Goal: Information Seeking & Learning: Learn about a topic

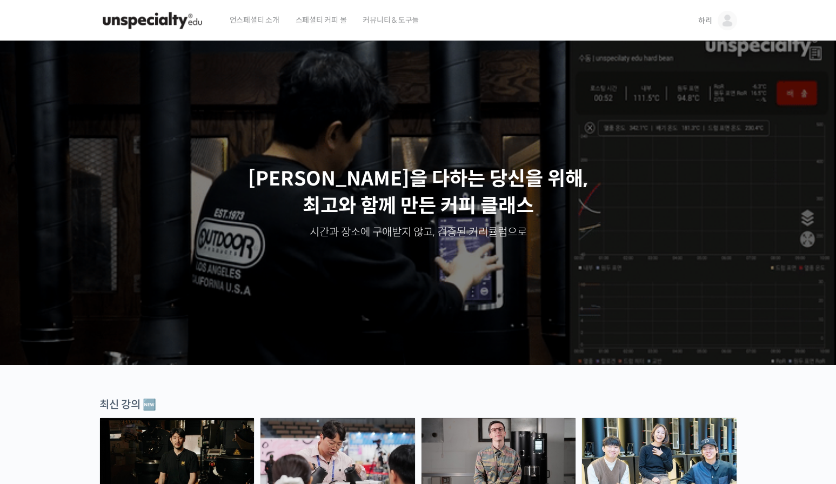
click at [731, 24] on img at bounding box center [727, 20] width 19 height 19
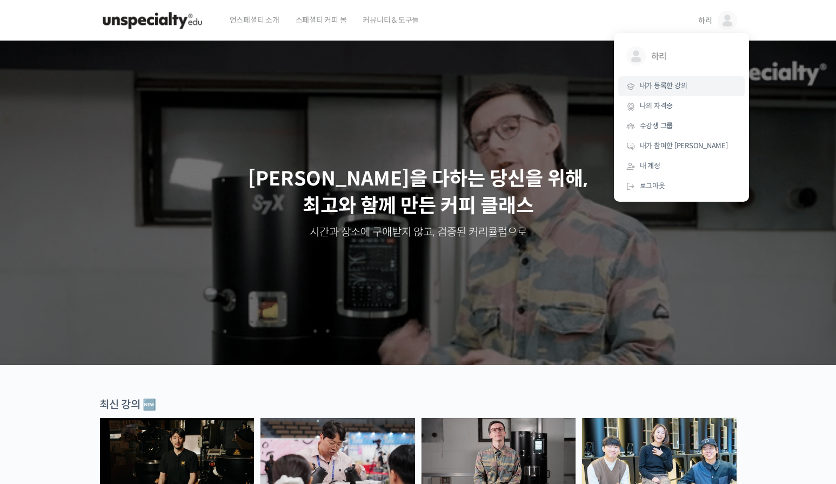
click at [672, 88] on span "내가 등록한 강의" at bounding box center [664, 85] width 48 height 9
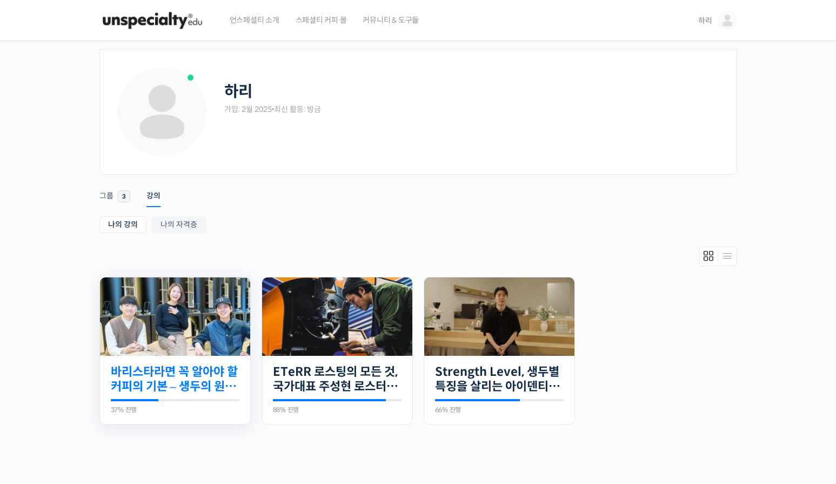
click at [135, 364] on link "바리스타라면 꼭 알아야 할 커피의 기본 – 생두의 원산지별 특징부터 구입, 품질 관리까지" at bounding box center [175, 379] width 129 height 30
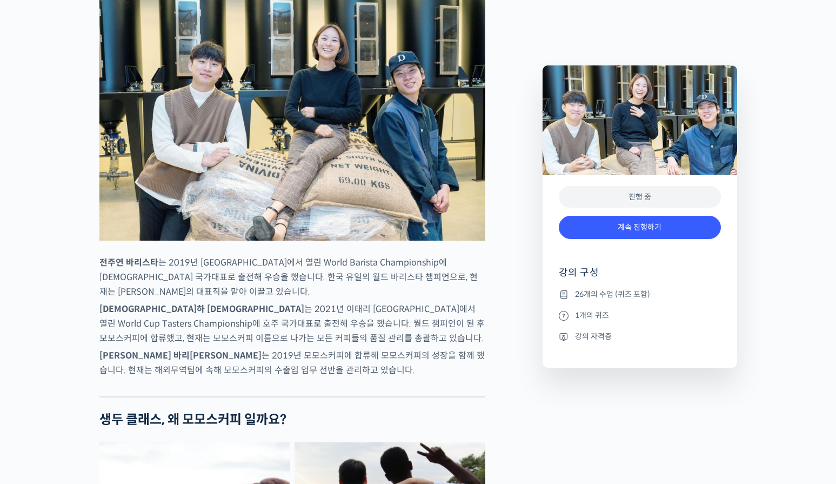
scroll to position [540, 0]
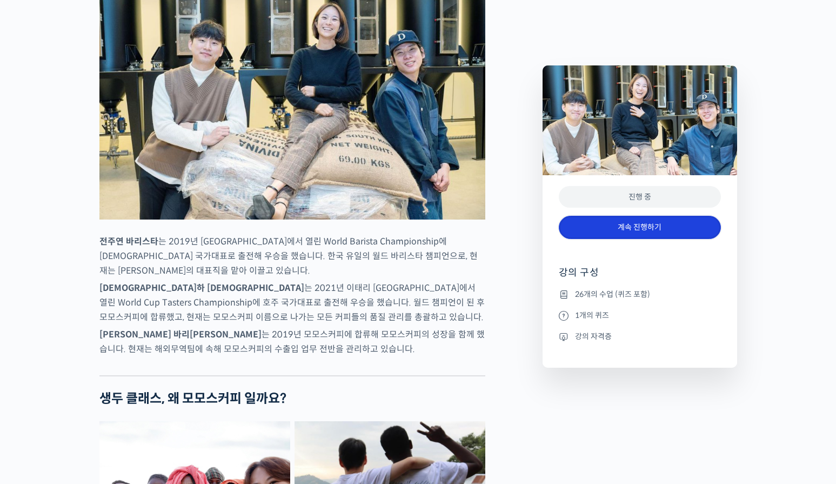
click at [654, 222] on link "계속 진행하기" at bounding box center [640, 227] width 162 height 23
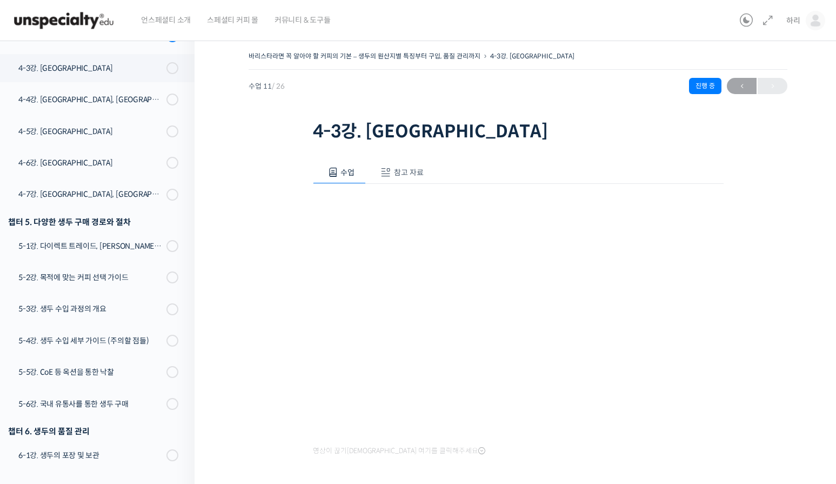
scroll to position [579, 0]
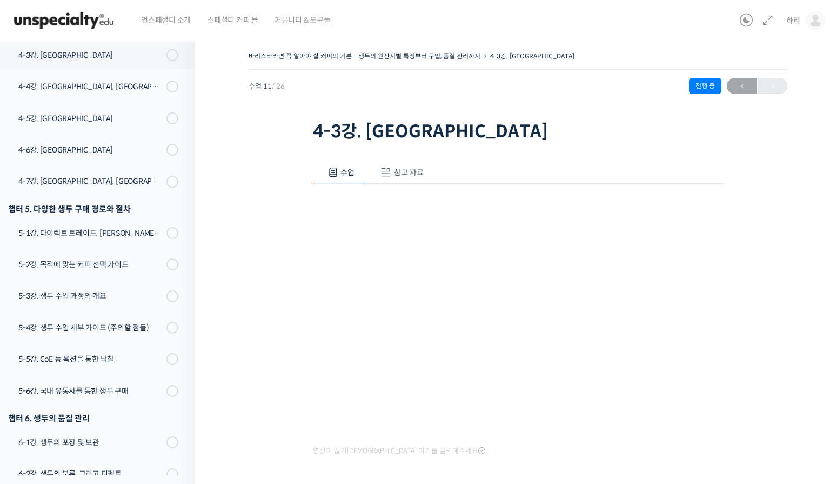
click at [688, 459] on div "수업 참고 자료 영상이 끊기[DEMOGRAPHIC_DATA]를 클릭해주세요 PPT 수업 자료 (클릭하시면 새 창에서 열립니다) 완료 처리하기" at bounding box center [518, 346] width 411 height 403
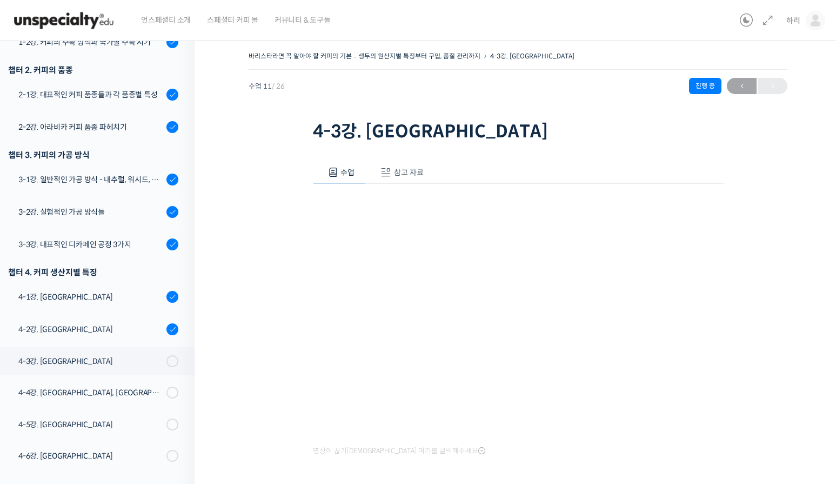
scroll to position [194, 0]
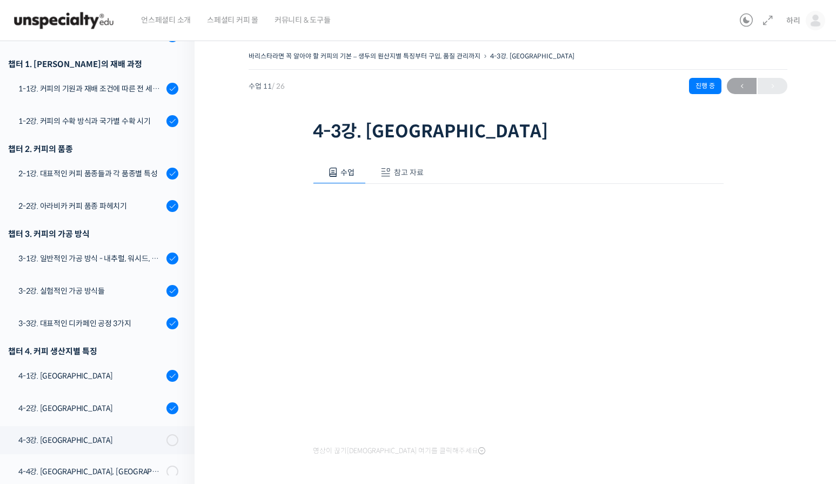
click at [73, 16] on img at bounding box center [64, 20] width 106 height 32
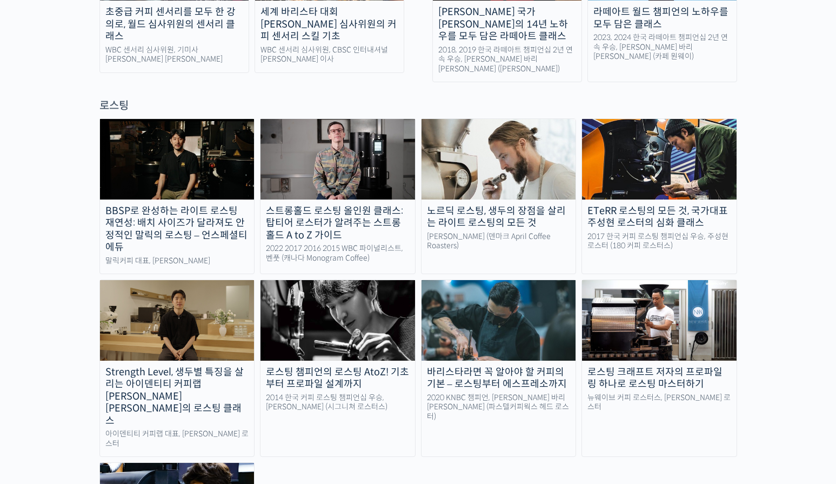
scroll to position [918, 0]
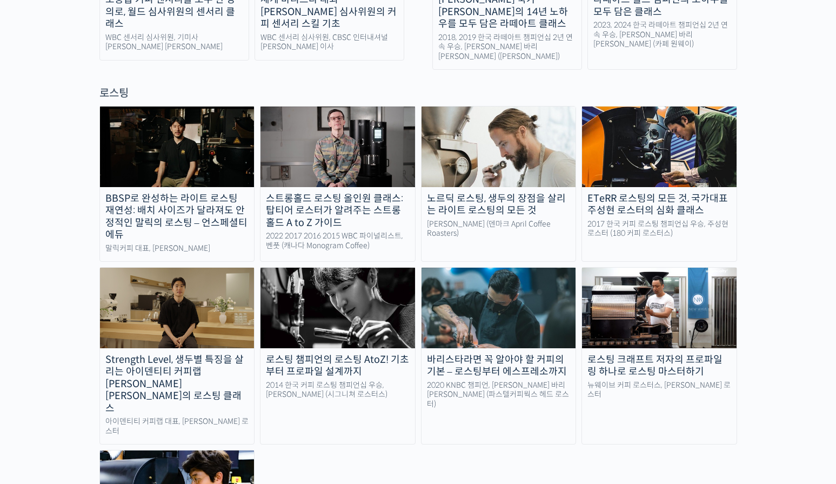
click at [508, 119] on img at bounding box center [498, 146] width 155 height 80
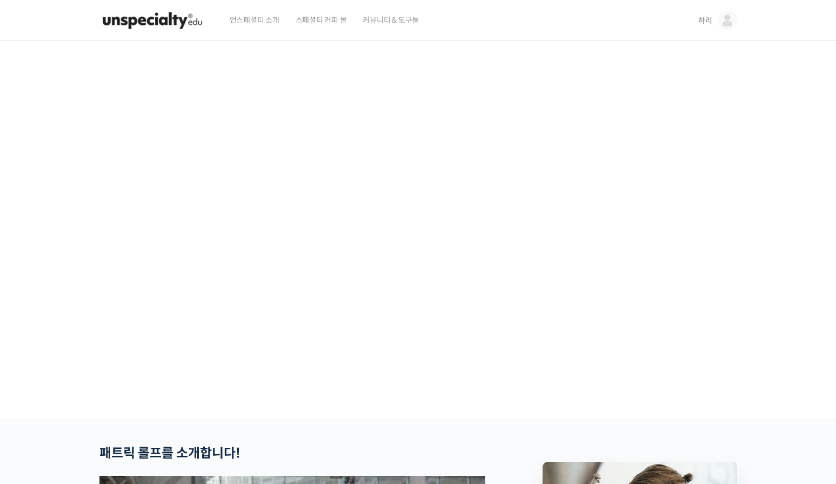
click at [462, 310] on video at bounding box center [418, 227] width 638 height 373
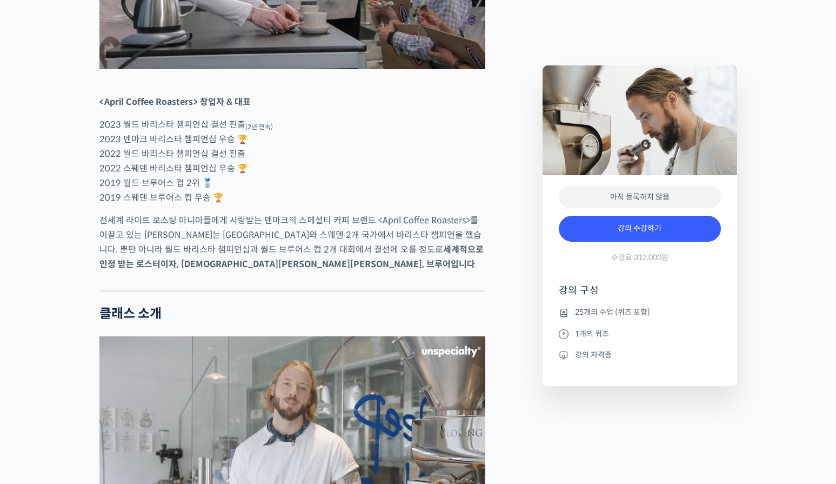
scroll to position [432, 0]
